Goal: Check status: Check status

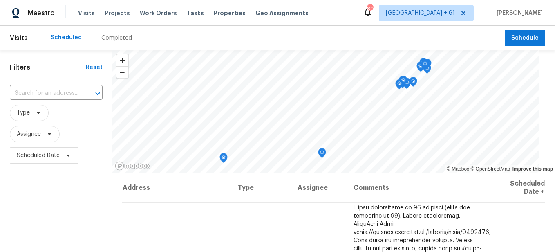
click at [121, 43] on div "Completed" at bounding box center [116, 38] width 50 height 25
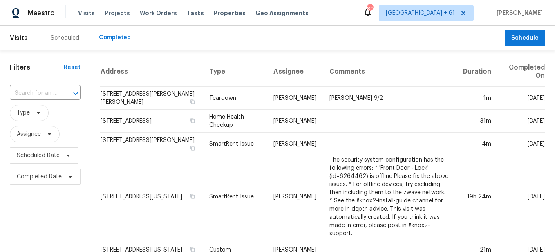
click at [23, 94] on input "text" at bounding box center [34, 93] width 48 height 13
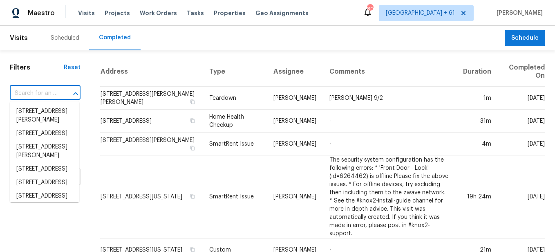
paste input "[STREET_ADDRESS]"
type input "[STREET_ADDRESS]"
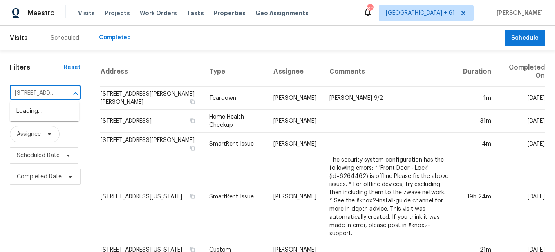
scroll to position [0, 69]
click at [38, 114] on li "[STREET_ADDRESS]" at bounding box center [44, 111] width 69 height 13
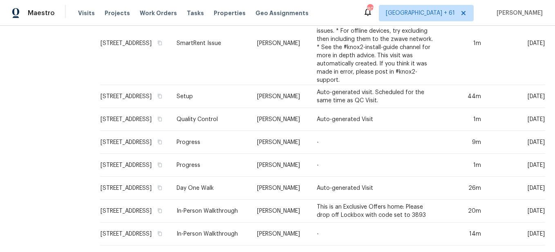
scroll to position [516, 0]
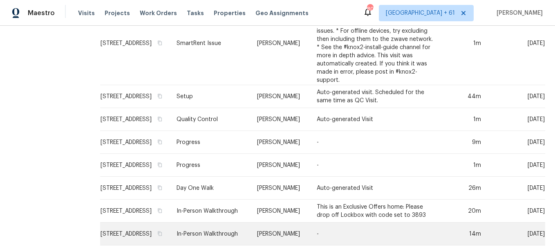
click at [213, 231] on td "In-Person Walkthrough" at bounding box center [210, 233] width 80 height 23
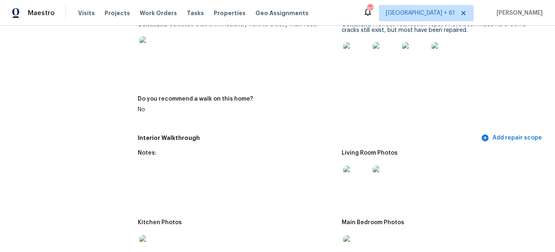
scroll to position [1021, 0]
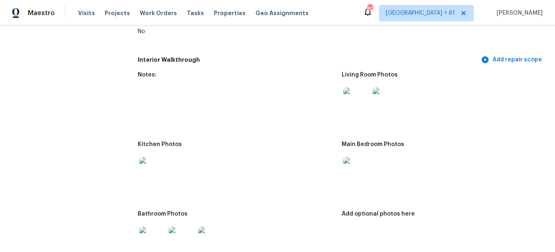
click at [352, 98] on img at bounding box center [356, 100] width 26 height 26
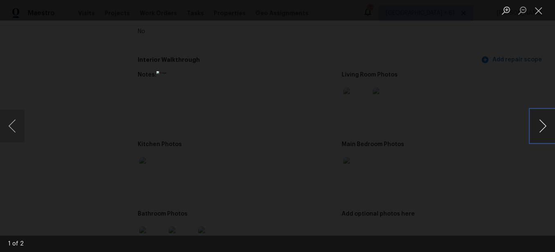
click at [538, 129] on button "Next image" at bounding box center [542, 125] width 25 height 33
click at [18, 130] on button "Previous image" at bounding box center [12, 125] width 25 height 33
click at [541, 9] on button "Close lightbox" at bounding box center [538, 10] width 16 height 14
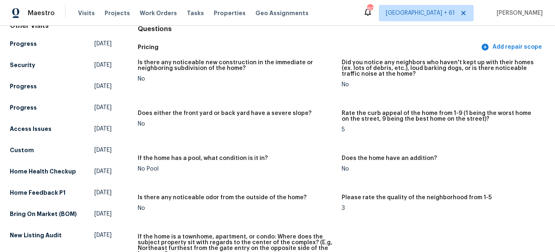
scroll to position [0, 0]
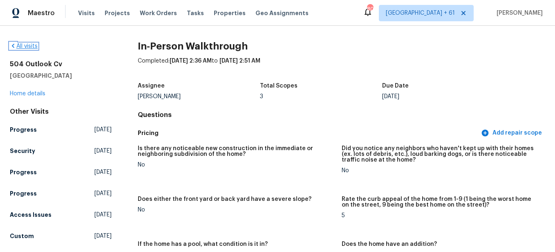
click at [11, 47] on icon at bounding box center [13, 45] width 7 height 7
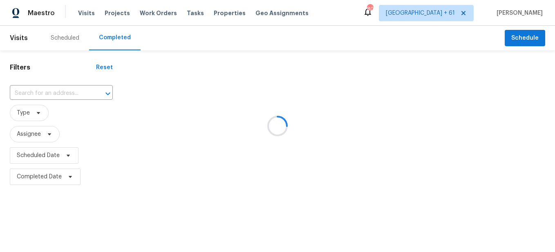
click at [47, 91] on div at bounding box center [277, 126] width 555 height 252
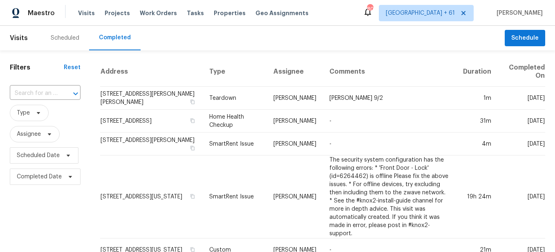
click at [47, 91] on input "text" at bounding box center [34, 93] width 48 height 13
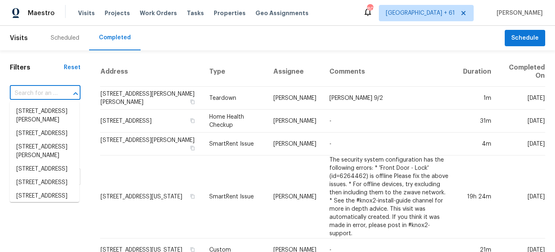
paste input "[STREET_ADDRESS]"
type input "[STREET_ADDRESS]"
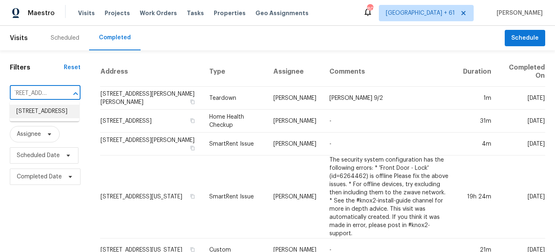
click at [34, 117] on li "[STREET_ADDRESS]" at bounding box center [44, 111] width 69 height 13
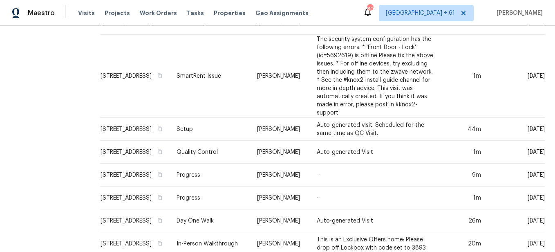
scroll to position [516, 0]
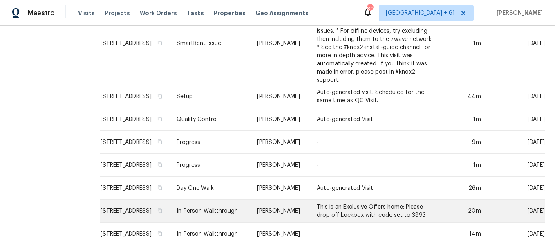
click at [218, 203] on td "In-Person Walkthrough" at bounding box center [210, 210] width 80 height 23
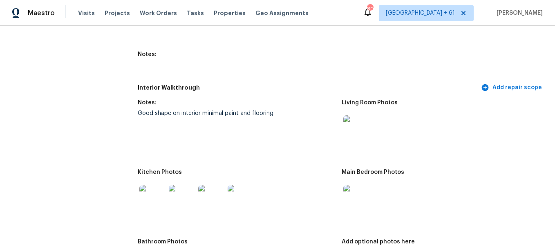
scroll to position [898, 0]
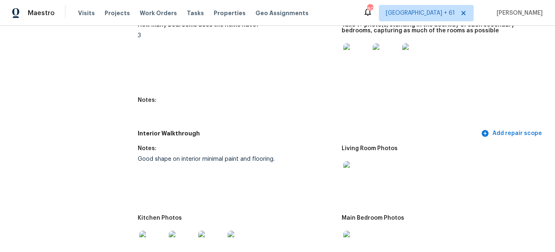
click at [356, 173] on img at bounding box center [356, 174] width 26 height 26
